Goal: Task Accomplishment & Management: Use online tool/utility

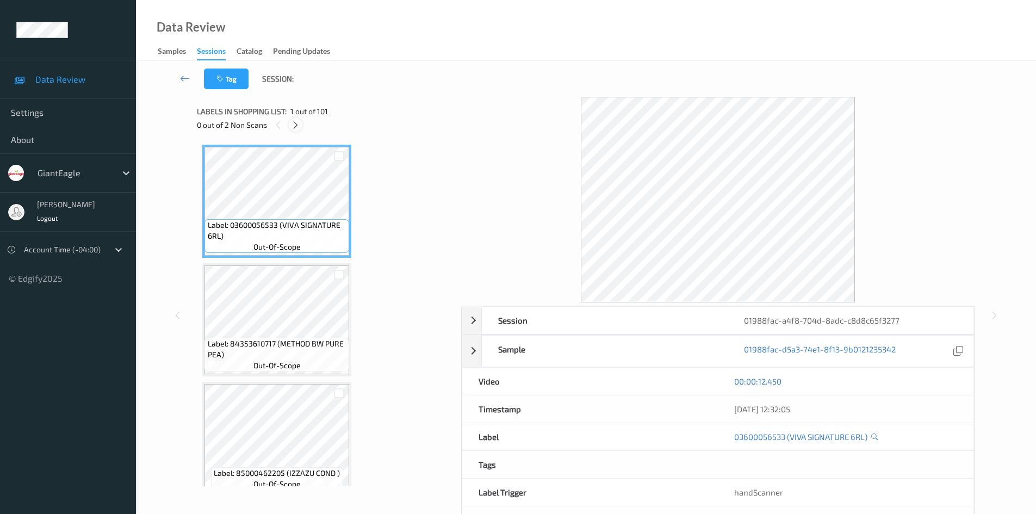
click at [296, 126] on icon at bounding box center [295, 125] width 9 height 10
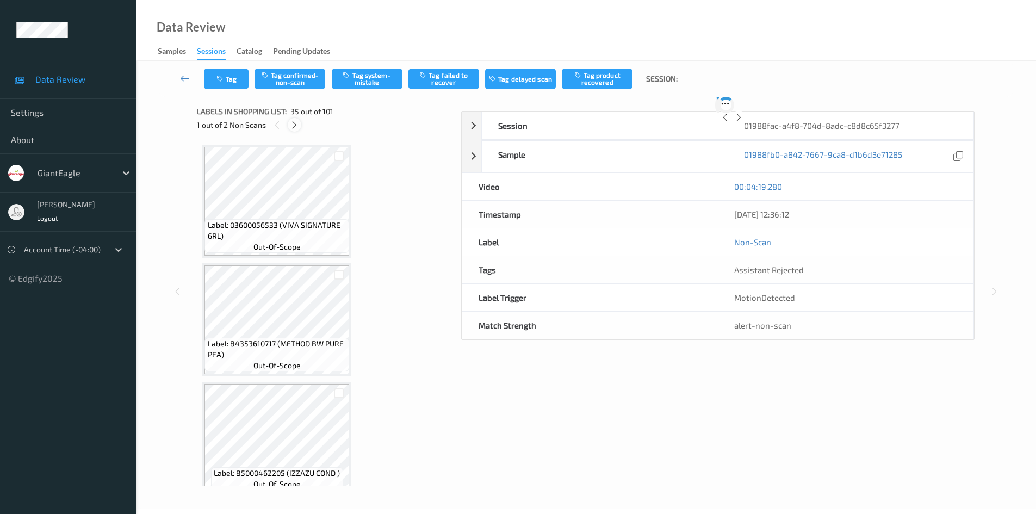
scroll to position [3918, 0]
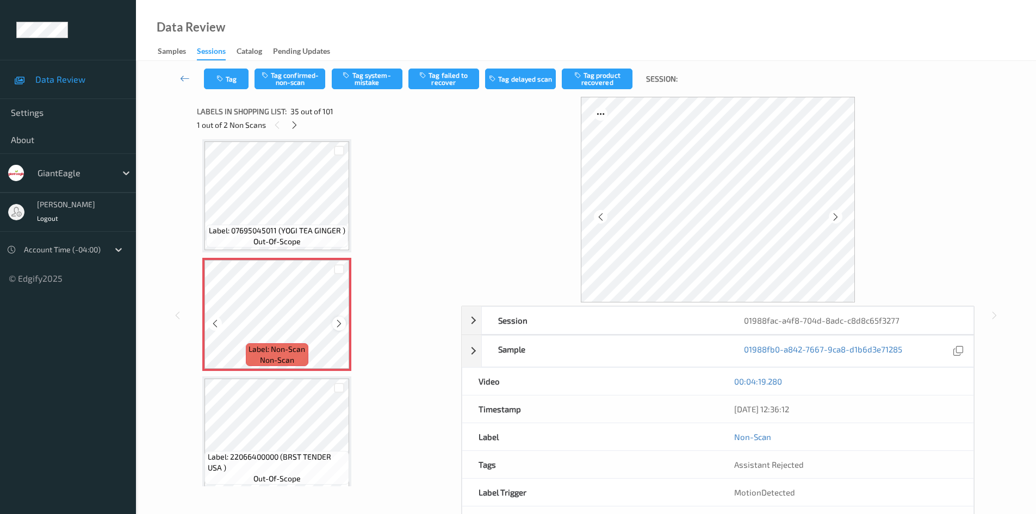
click at [337, 321] on icon at bounding box center [339, 324] width 9 height 10
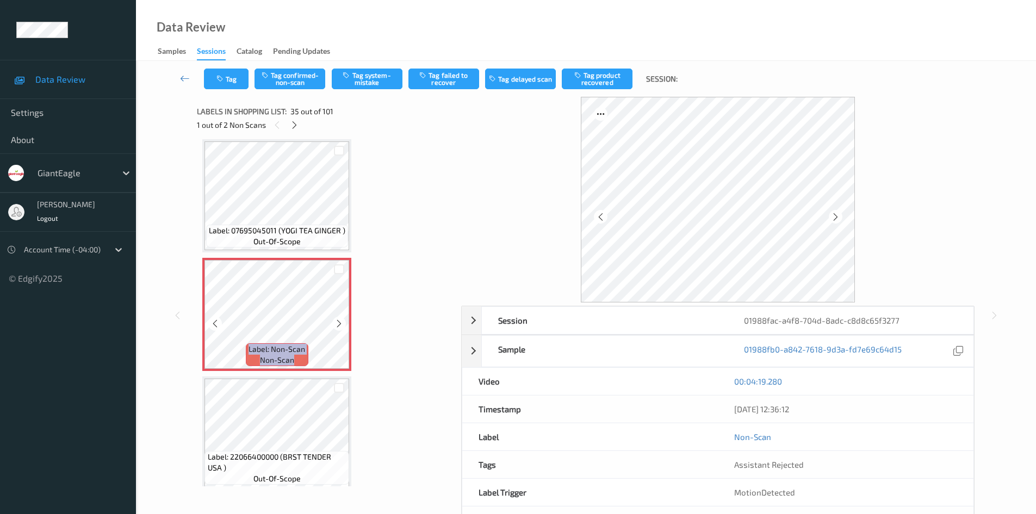
click at [337, 321] on icon at bounding box center [339, 324] width 9 height 10
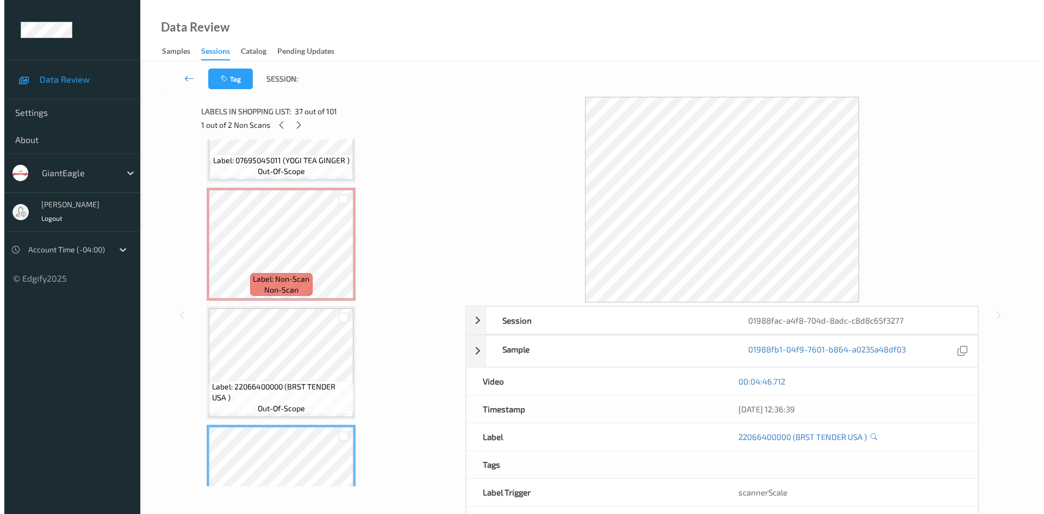
scroll to position [3973, 0]
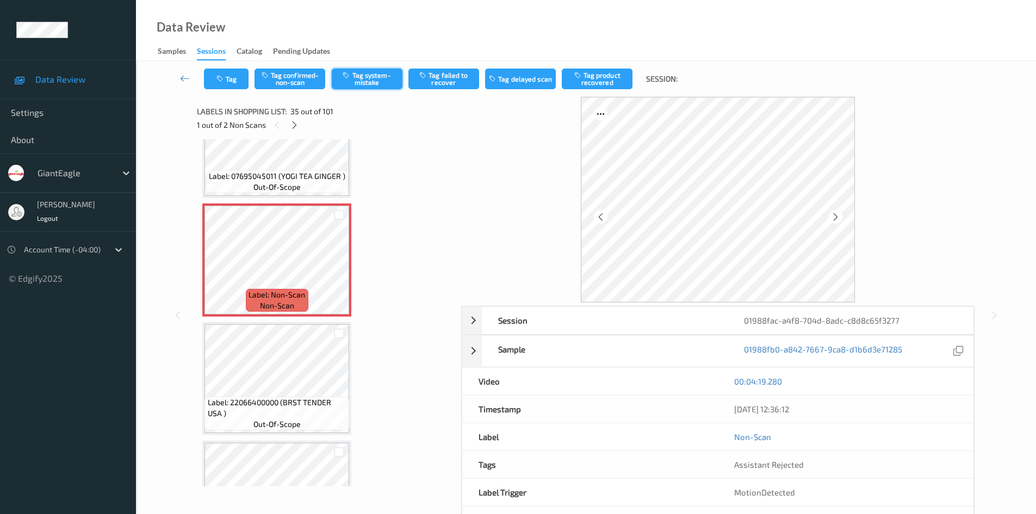
click at [373, 79] on button "Tag system-mistake" at bounding box center [367, 79] width 71 height 21
click at [241, 83] on button "Tag" at bounding box center [226, 79] width 45 height 21
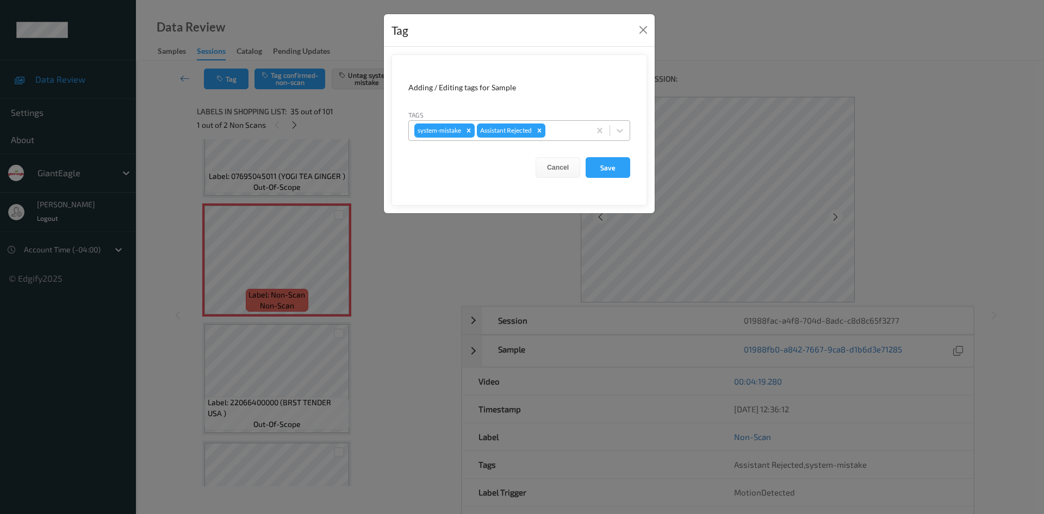
click at [567, 126] on div at bounding box center [566, 130] width 37 height 13
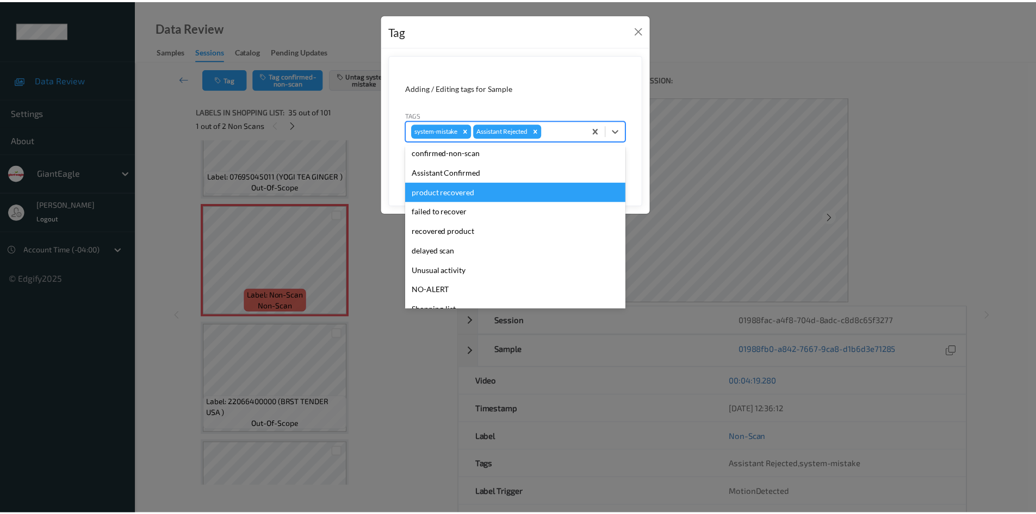
scroll to position [96, 0]
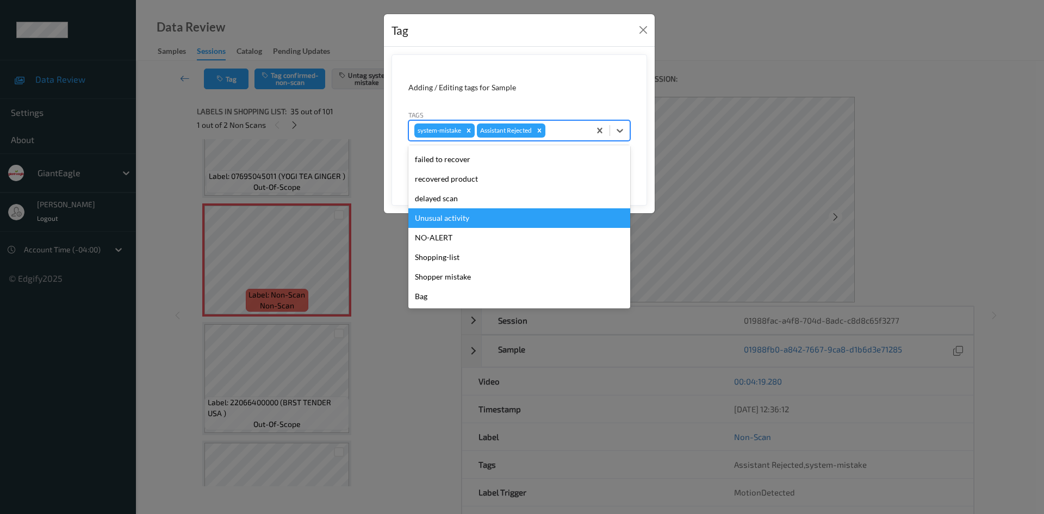
click at [516, 221] on div "Unusual activity" at bounding box center [519, 218] width 222 height 20
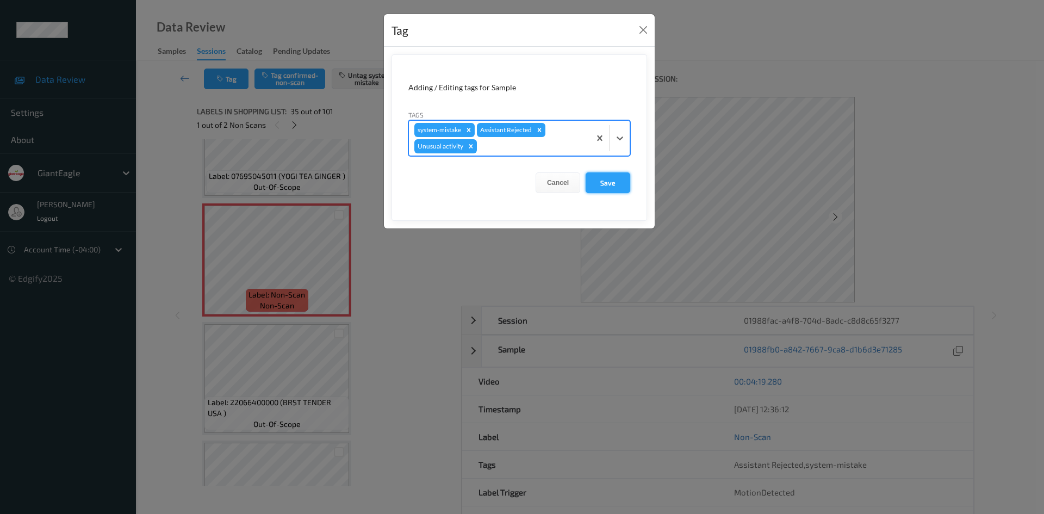
click at [623, 181] on button "Save" at bounding box center [608, 182] width 45 height 21
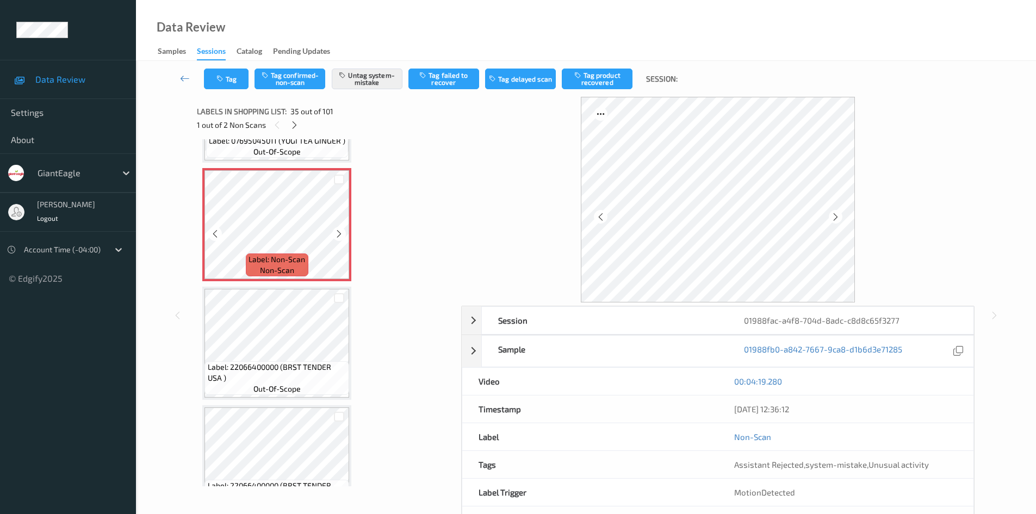
scroll to position [4027, 0]
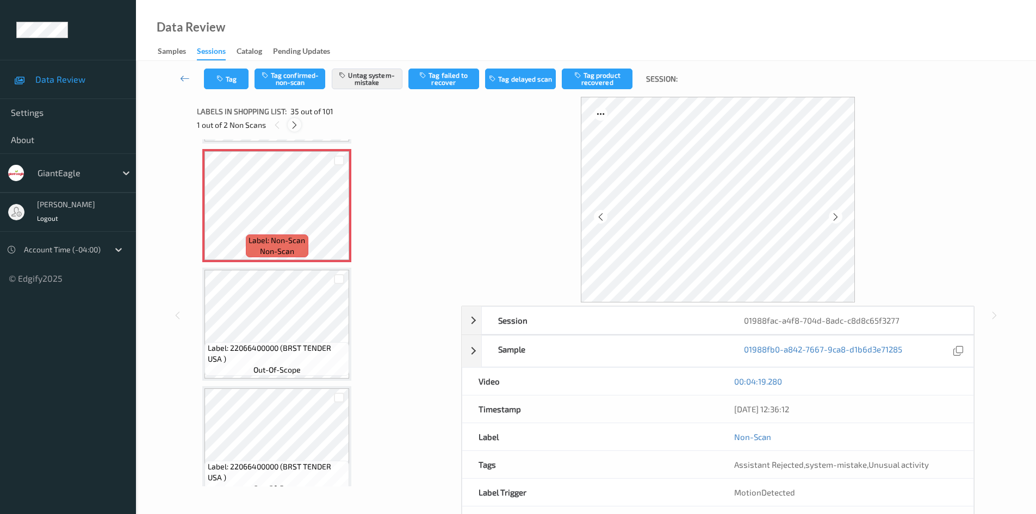
click at [292, 128] on icon at bounding box center [294, 125] width 9 height 10
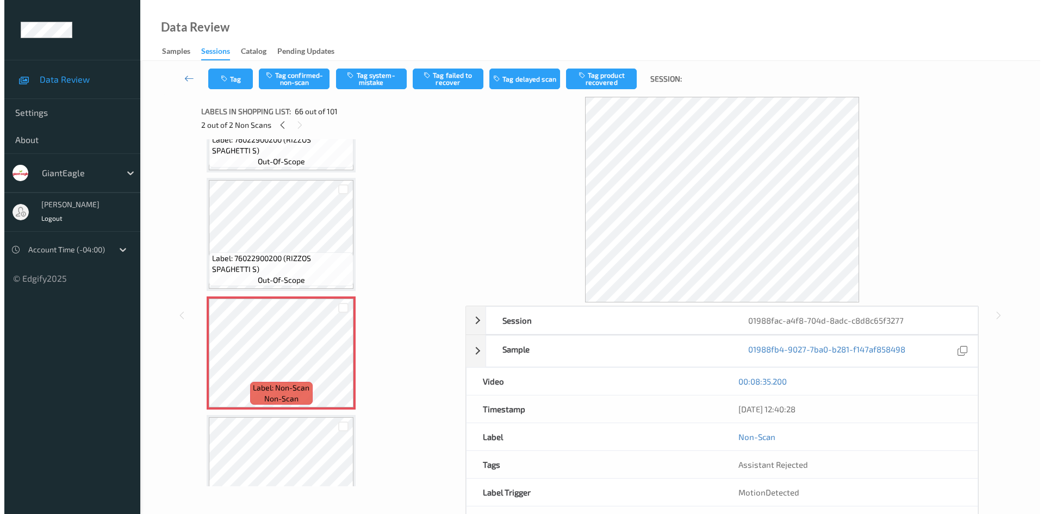
scroll to position [7540, 0]
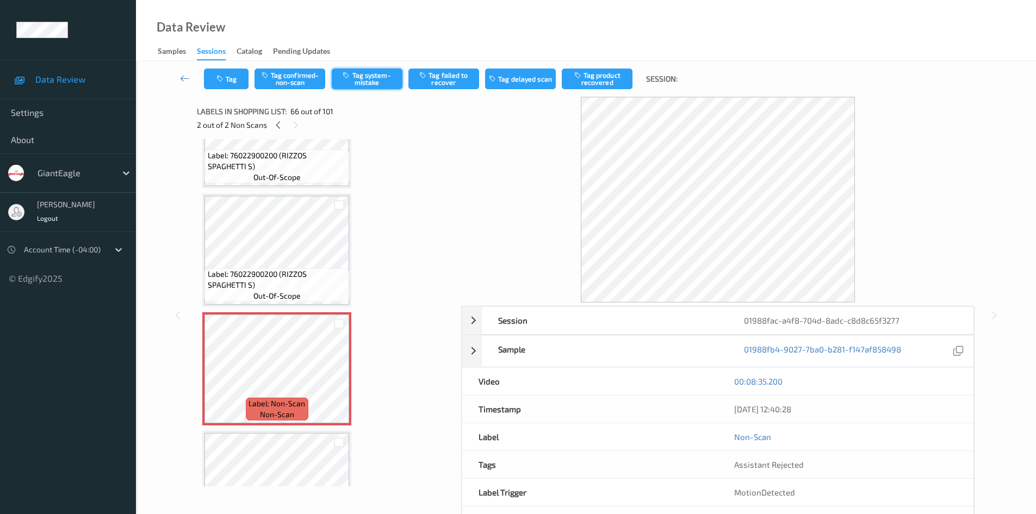
click at [377, 87] on button "Tag system-mistake" at bounding box center [367, 79] width 71 height 21
click at [228, 82] on button "Tag" at bounding box center [226, 79] width 45 height 21
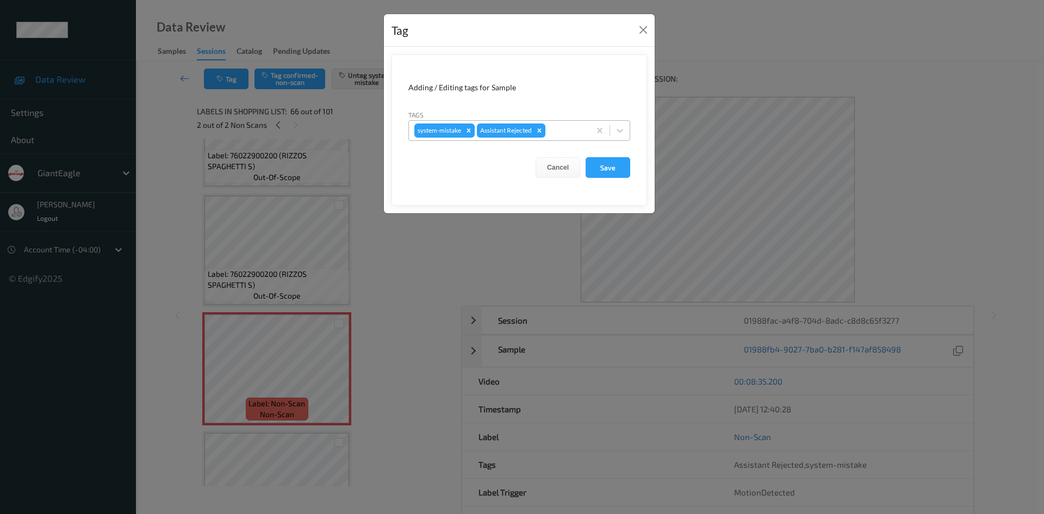
click at [557, 129] on div at bounding box center [566, 130] width 37 height 13
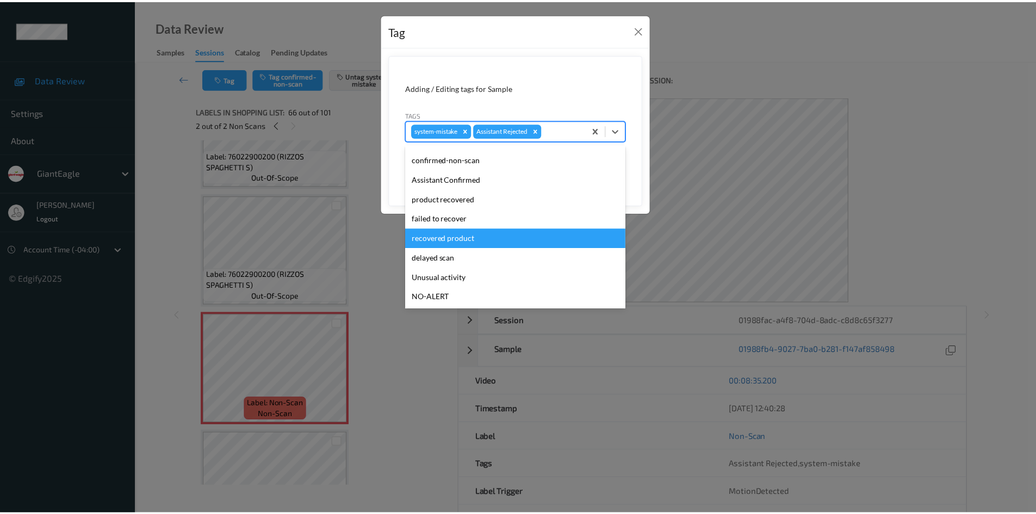
scroll to position [54, 0]
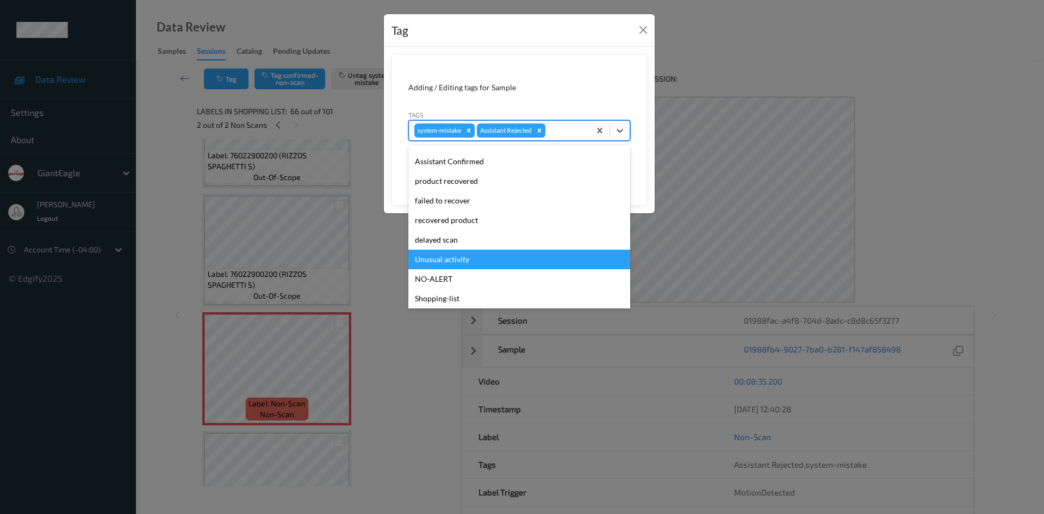
click at [497, 256] on div "Unusual activity" at bounding box center [519, 260] width 222 height 20
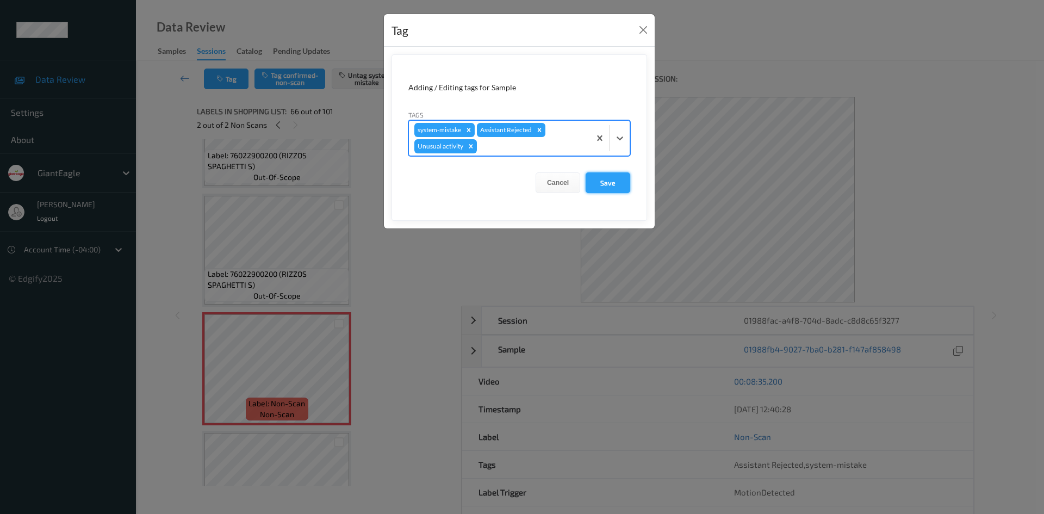
click at [624, 183] on button "Save" at bounding box center [608, 182] width 45 height 21
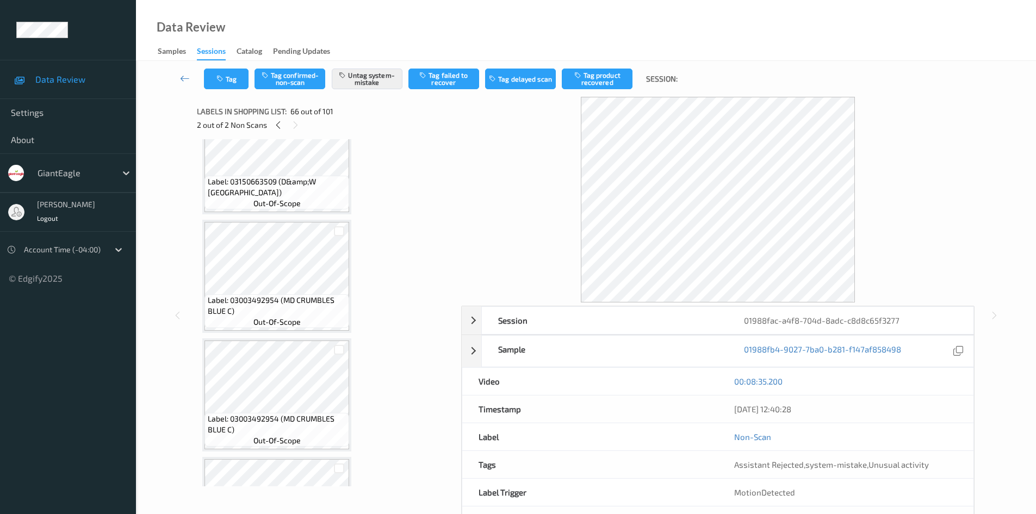
scroll to position [8899, 0]
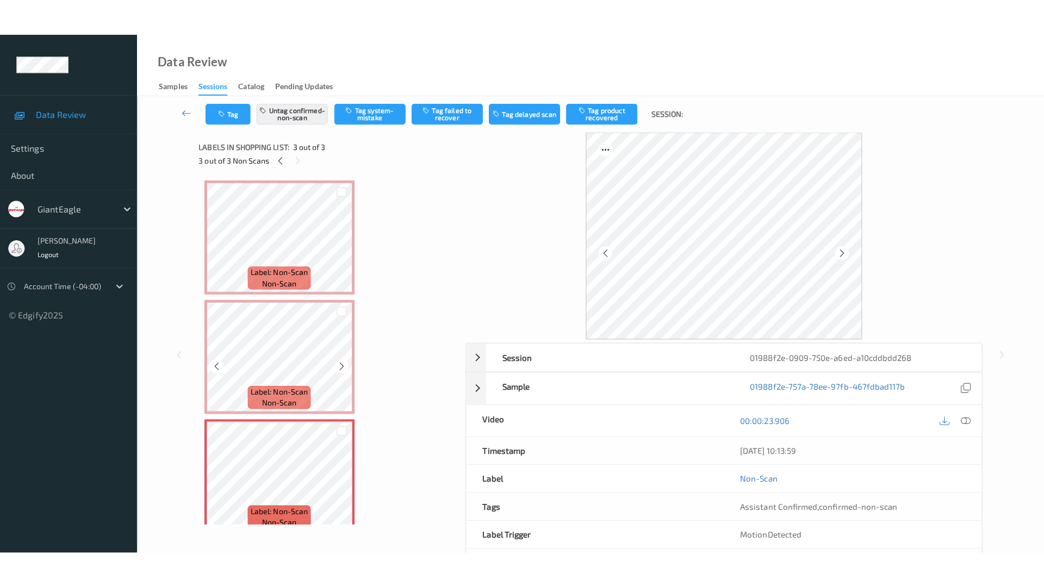
scroll to position [14, 0]
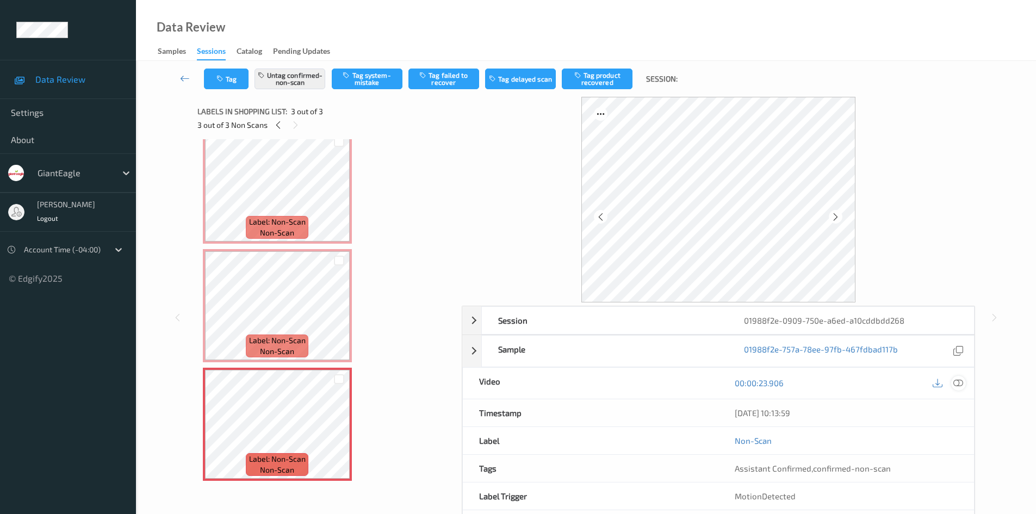
click at [835, 384] on icon at bounding box center [958, 383] width 10 height 10
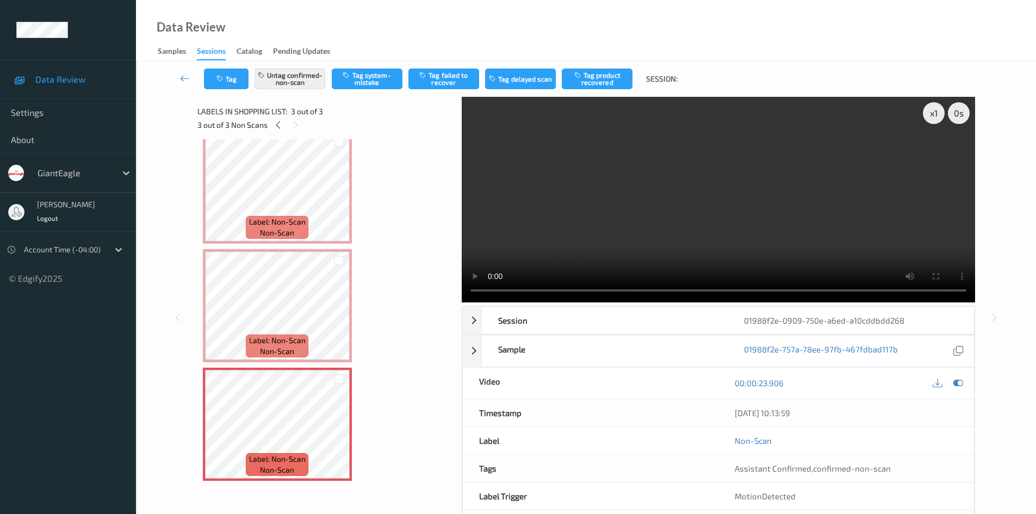
scroll to position [0, 0]
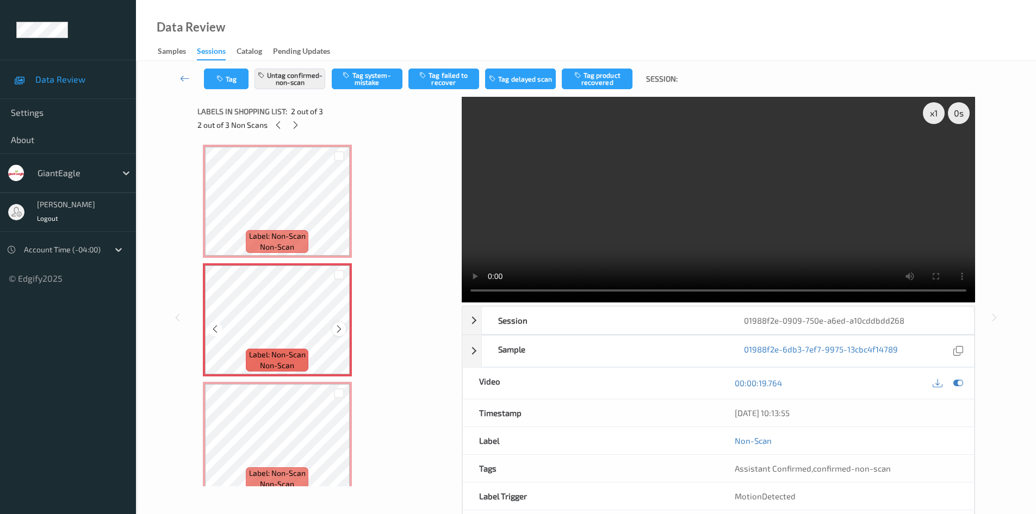
click at [337, 329] on icon at bounding box center [339, 329] width 9 height 10
click at [338, 329] on icon at bounding box center [339, 329] width 9 height 10
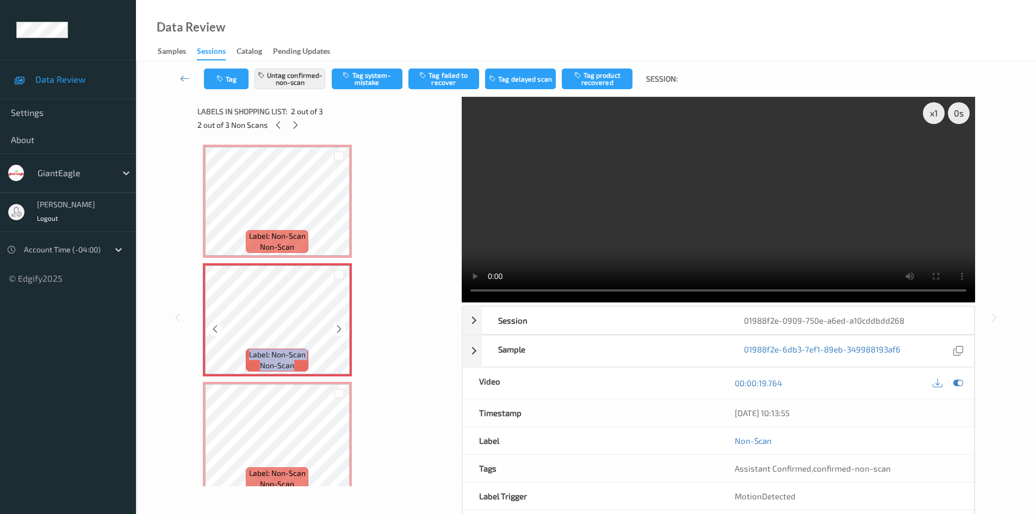
click at [338, 329] on icon at bounding box center [339, 329] width 9 height 10
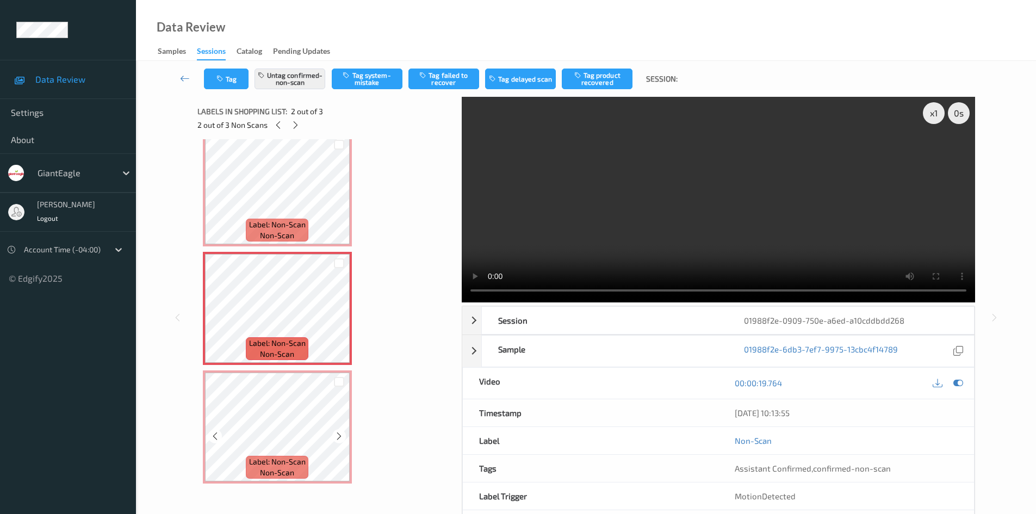
scroll to position [14, 0]
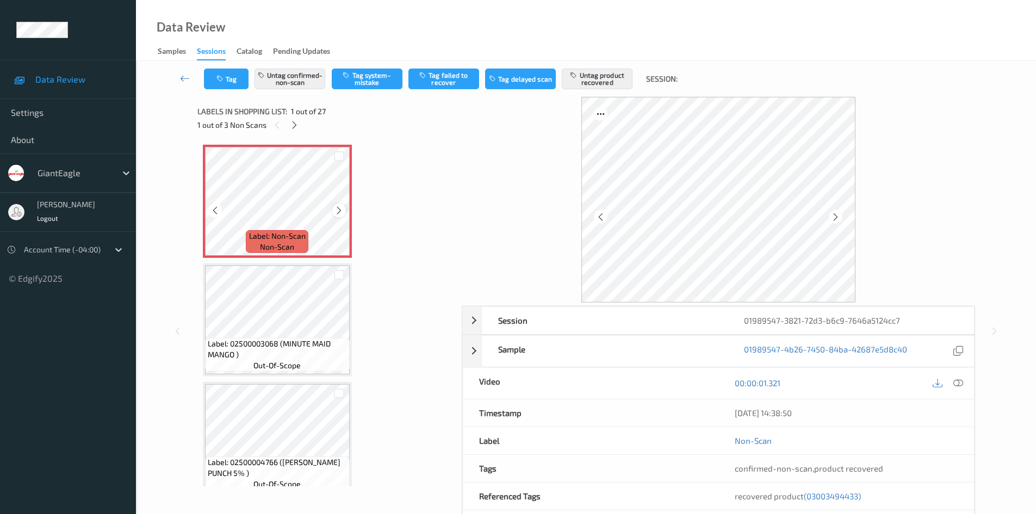
click at [342, 212] on icon at bounding box center [339, 211] width 9 height 10
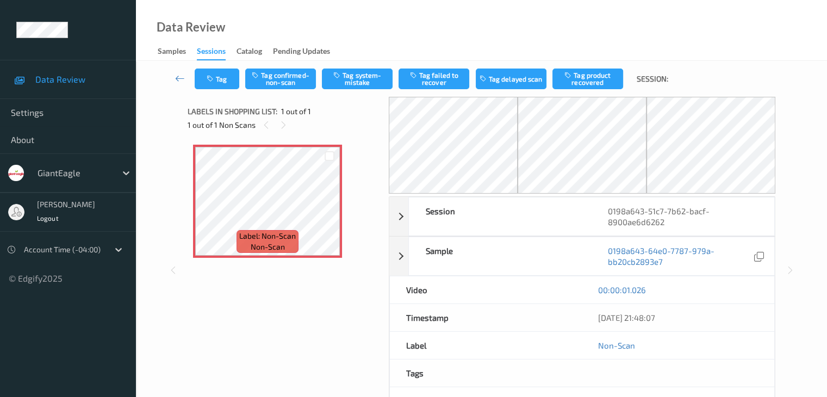
click at [176, 78] on icon at bounding box center [180, 78] width 10 height 11
